Goal: Use online tool/utility

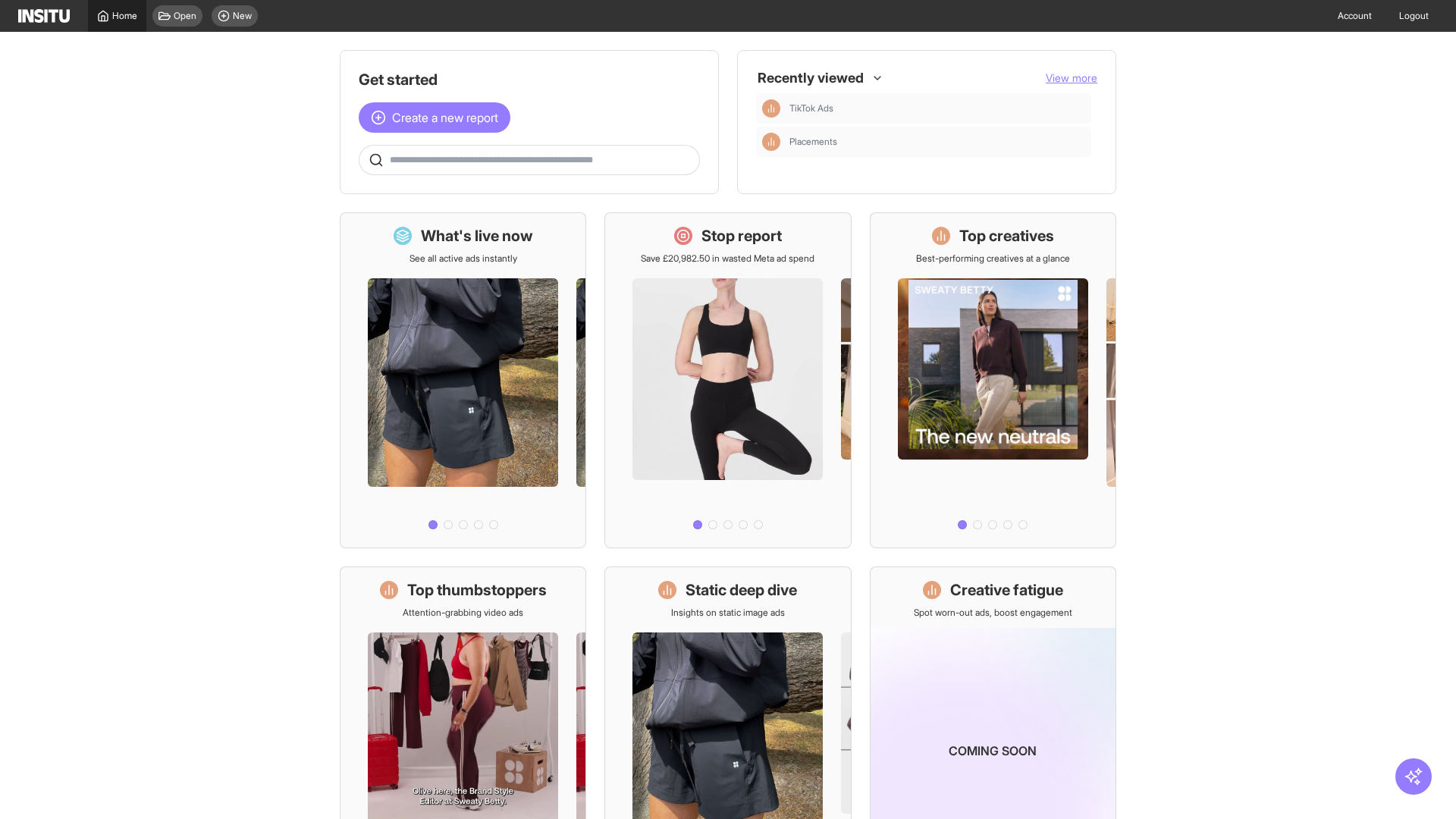
click at [117, 16] on span "Home" at bounding box center [124, 16] width 25 height 12
click at [438, 108] on span "Create a new report" at bounding box center [445, 118] width 106 height 18
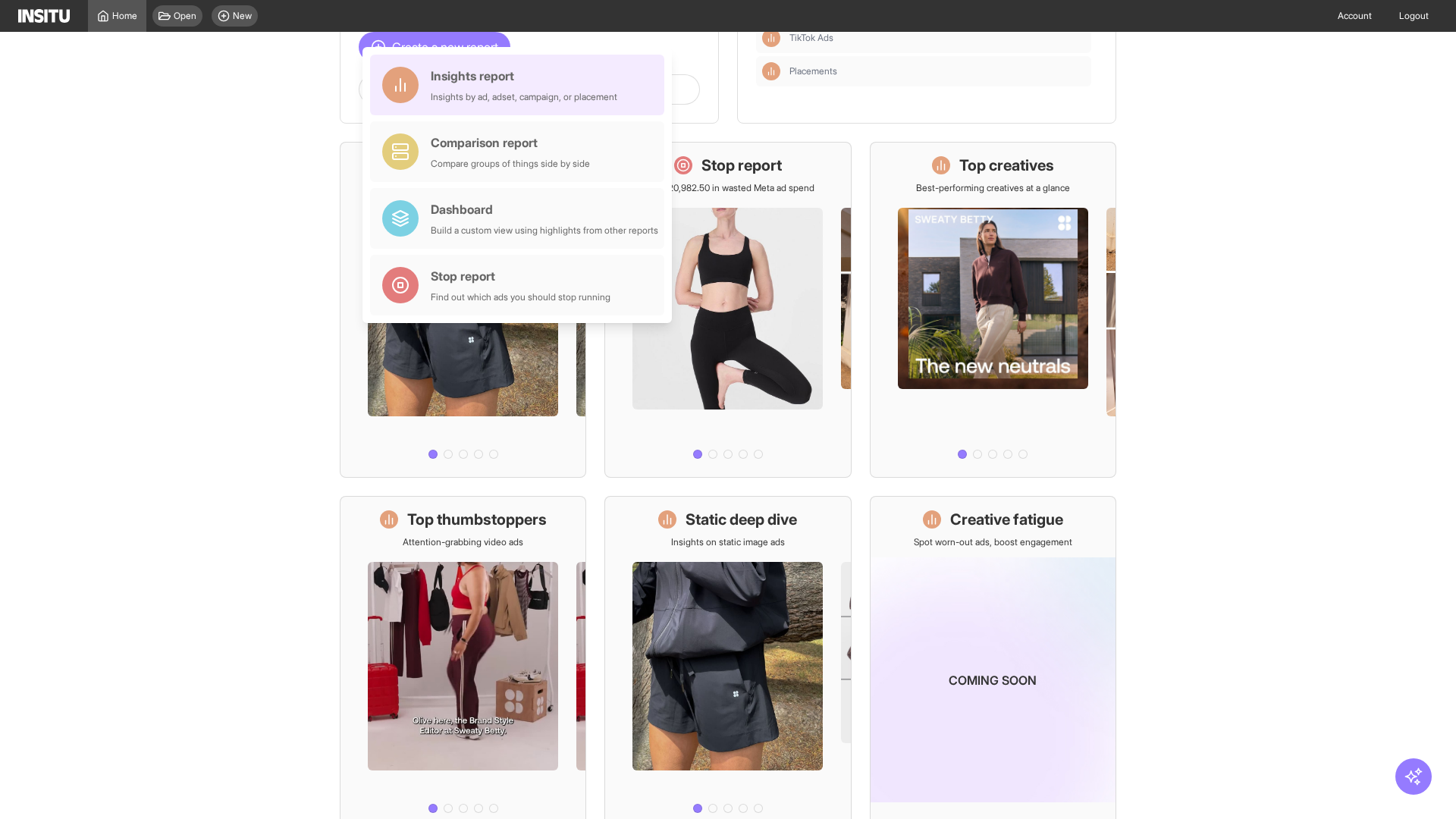
click at [521, 85] on div "Insights report Insights by ad, adset, campaign, or placement" at bounding box center [524, 85] width 187 height 36
